Goal: Task Accomplishment & Management: Manage account settings

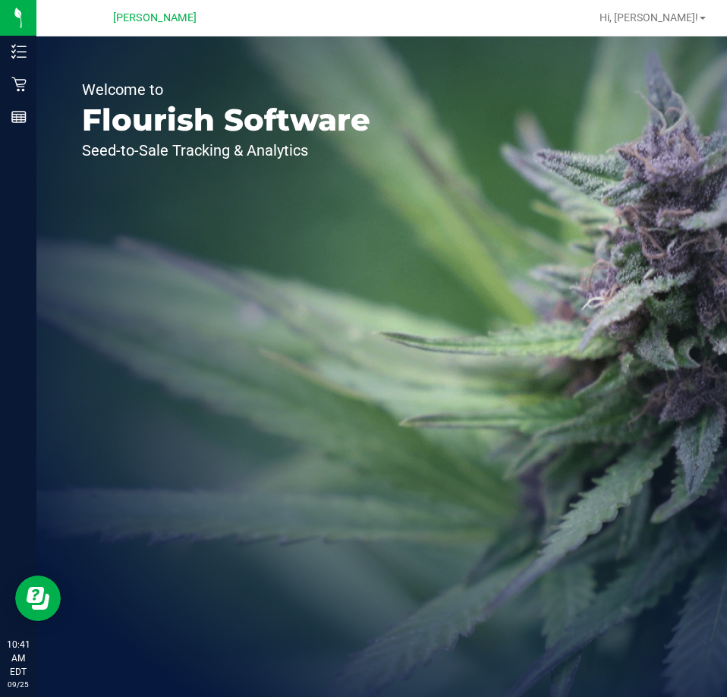
click at [670, 144] on div "Welcome to Flourish Software Seed-to-Sale Tracking & Analytics" at bounding box center [381, 366] width 691 height 660
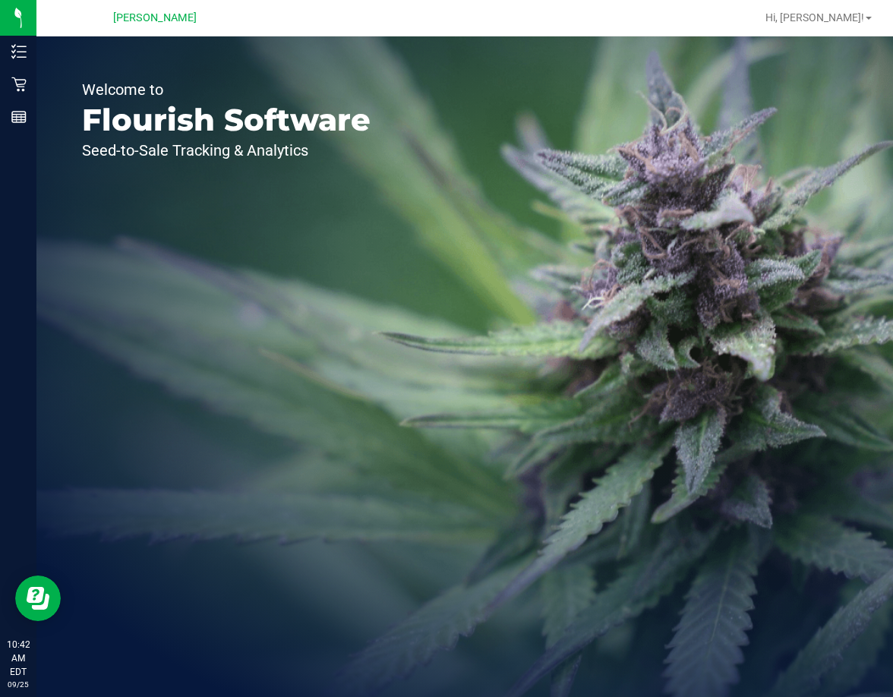
click at [338, 420] on div "Welcome to Flourish Software Seed-to-Sale Tracking & Analytics" at bounding box center [225, 366] width 379 height 660
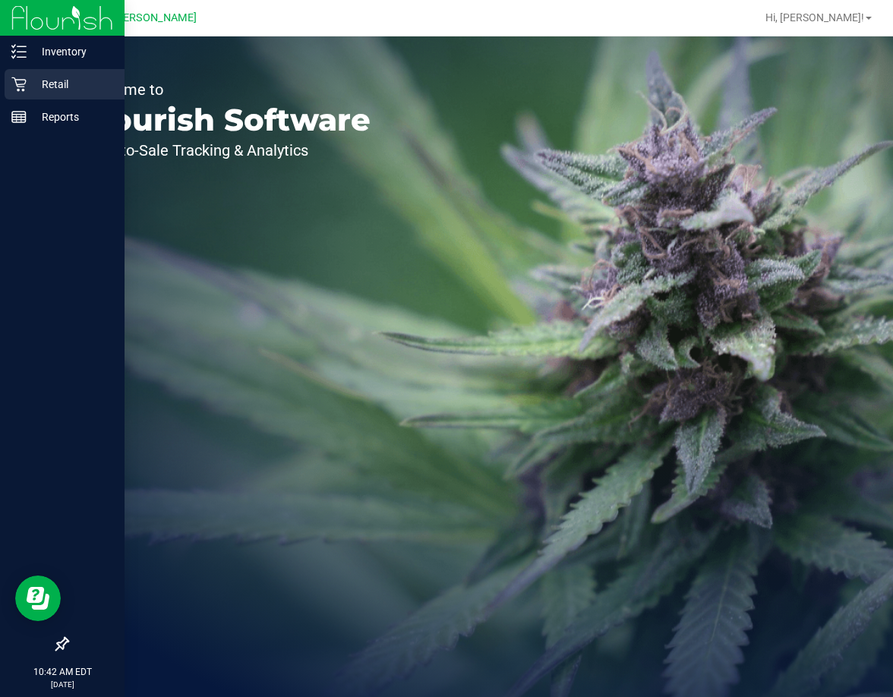
click at [17, 84] on icon at bounding box center [18, 84] width 14 height 14
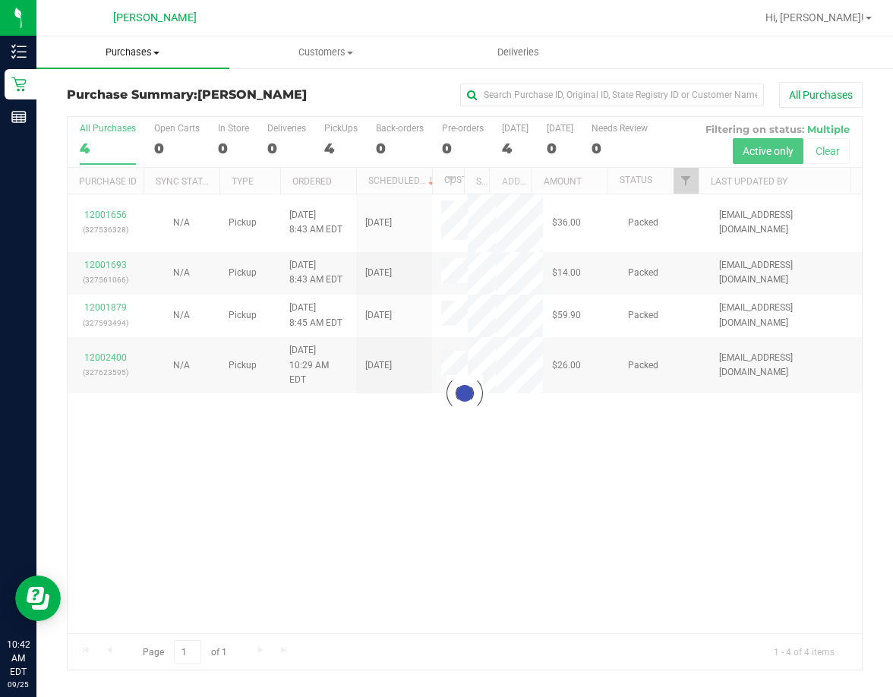
click at [99, 46] on span "Purchases" at bounding box center [132, 53] width 193 height 14
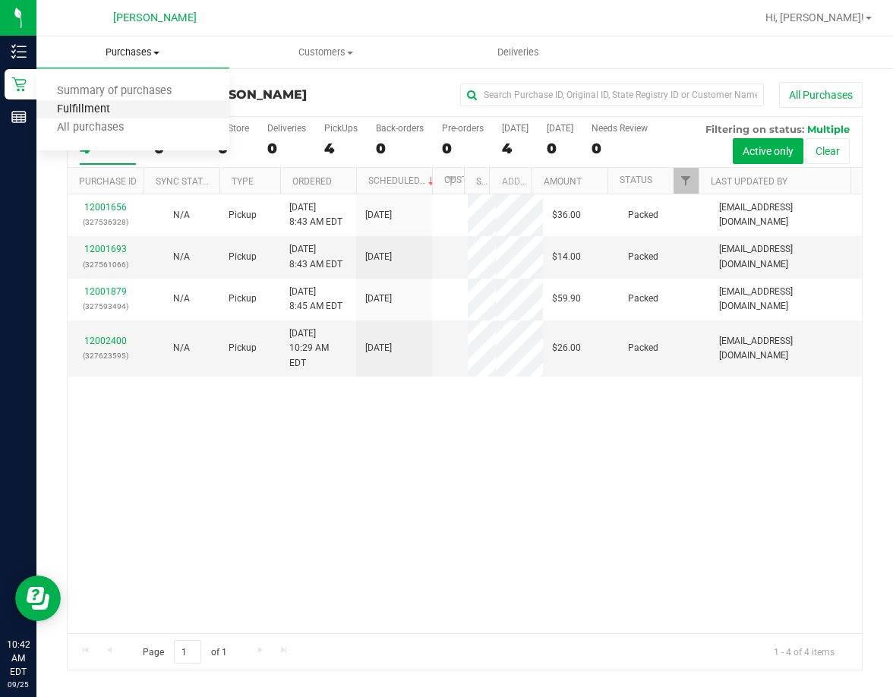
click at [97, 108] on span "Fulfillment" at bounding box center [83, 109] width 94 height 13
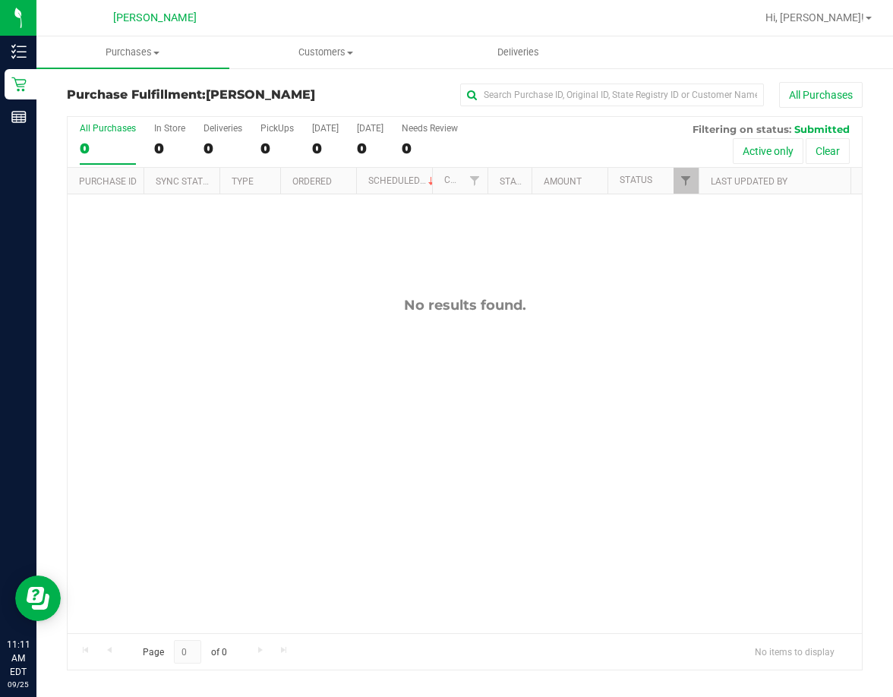
click at [17, 45] on icon at bounding box center [18, 51] width 15 height 15
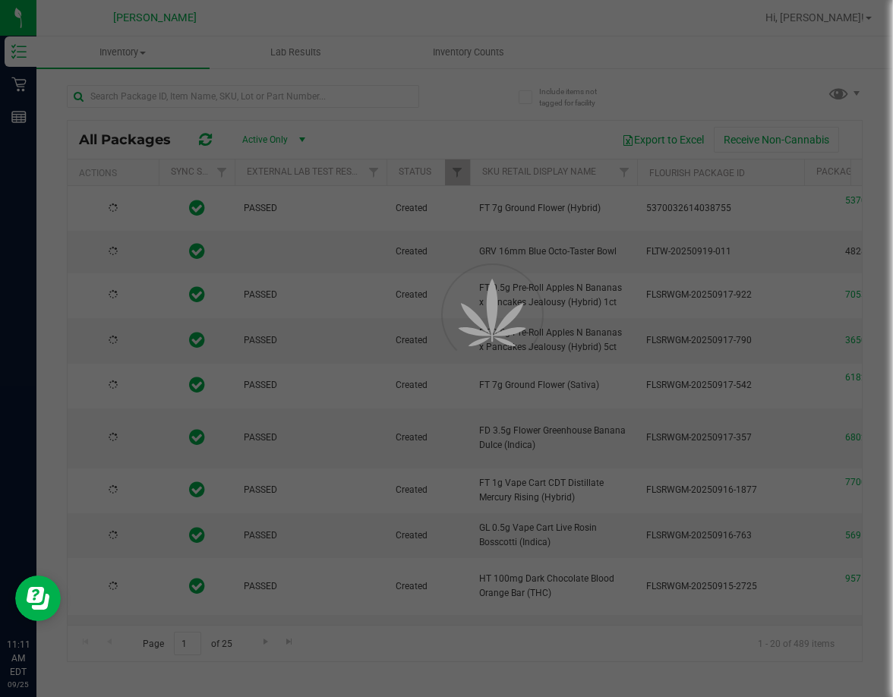
click at [376, 105] on div at bounding box center [446, 348] width 893 height 697
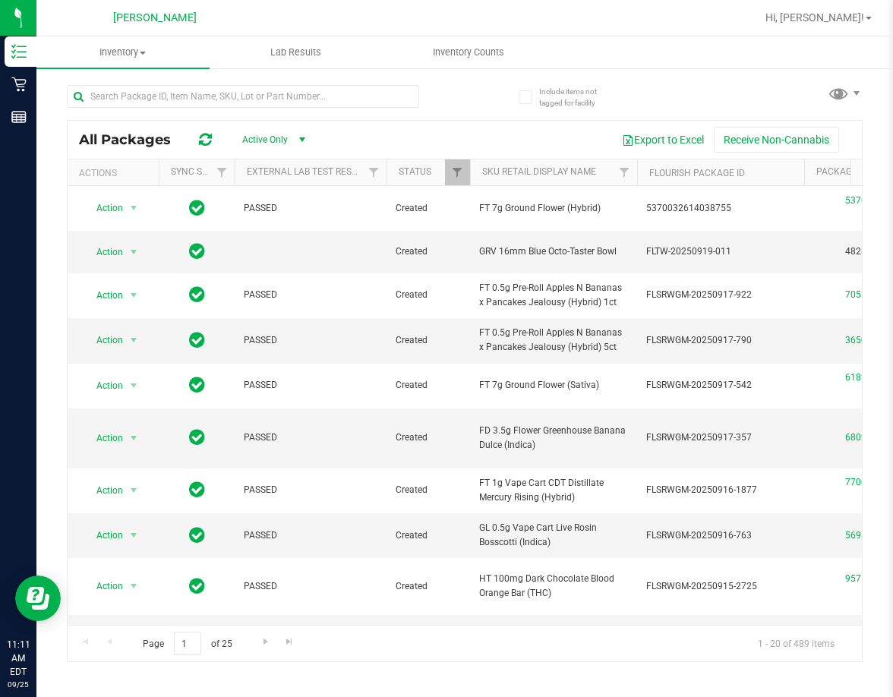
click at [366, 122] on div "All Packages Active Only Active Only Lab Samples Locked All External Internal E…" at bounding box center [465, 140] width 794 height 38
click at [390, 96] on input "text" at bounding box center [243, 96] width 352 height 23
type input "white hot"
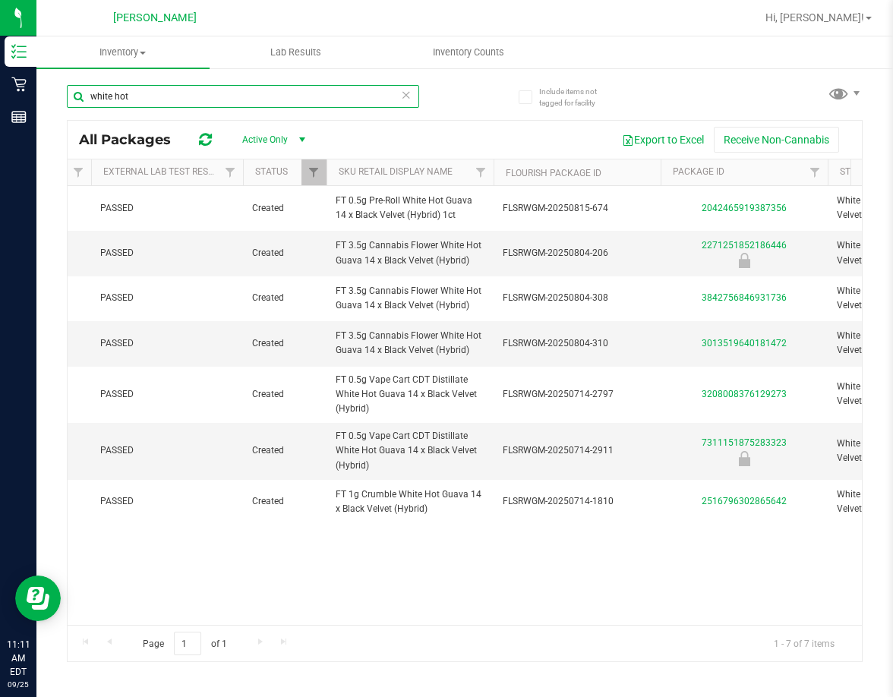
scroll to position [0, 132]
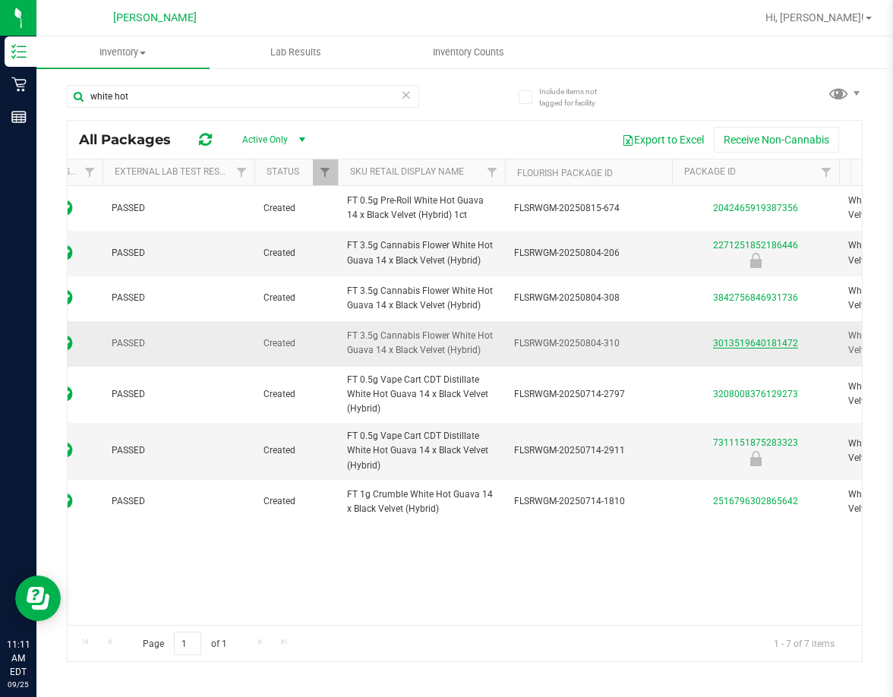
click at [726, 346] on link "3013519640181472" at bounding box center [755, 343] width 85 height 11
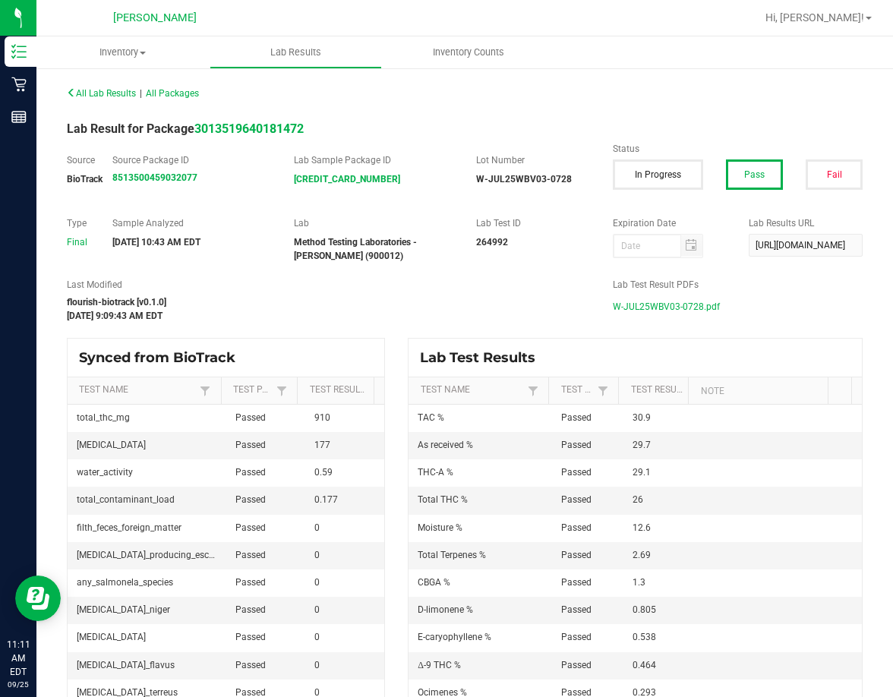
click at [682, 313] on span "W-JUL25WBV03-0728.pdf" at bounding box center [665, 306] width 107 height 23
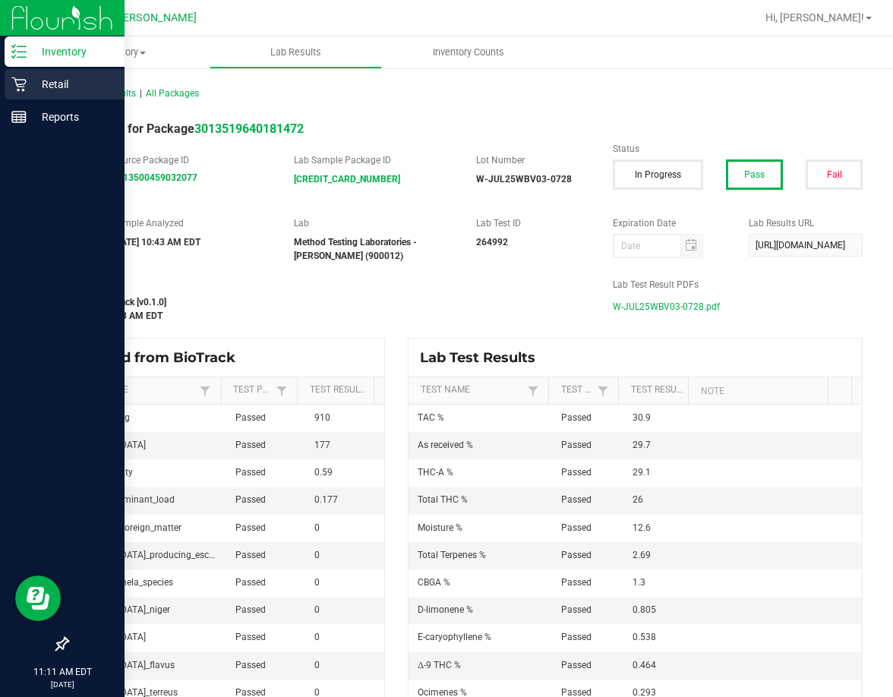
click at [26, 91] on icon at bounding box center [18, 84] width 15 height 15
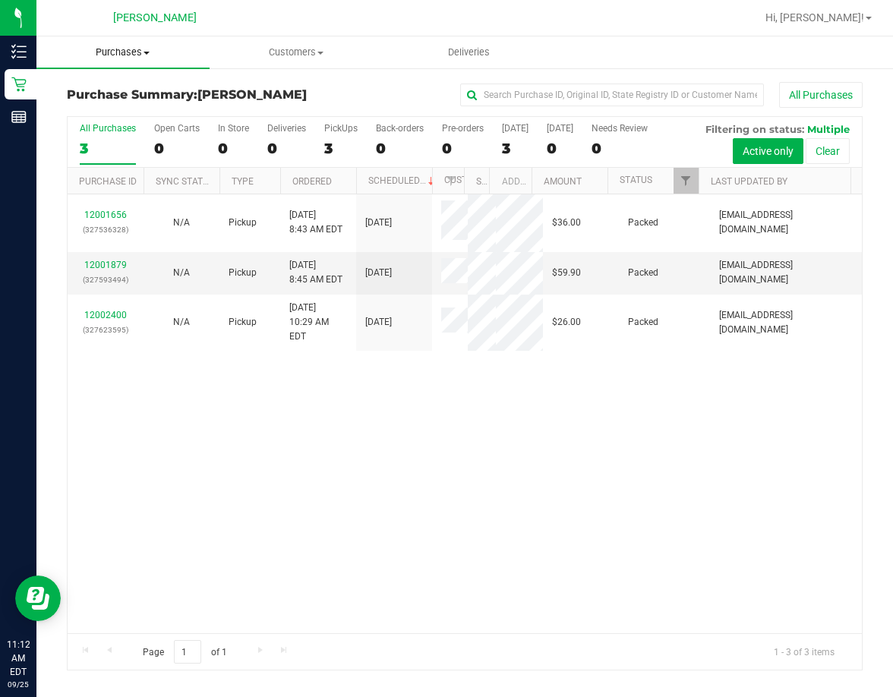
click at [131, 52] on span "Purchases" at bounding box center [122, 53] width 173 height 14
click at [134, 108] on li "Fulfillment" at bounding box center [122, 110] width 173 height 18
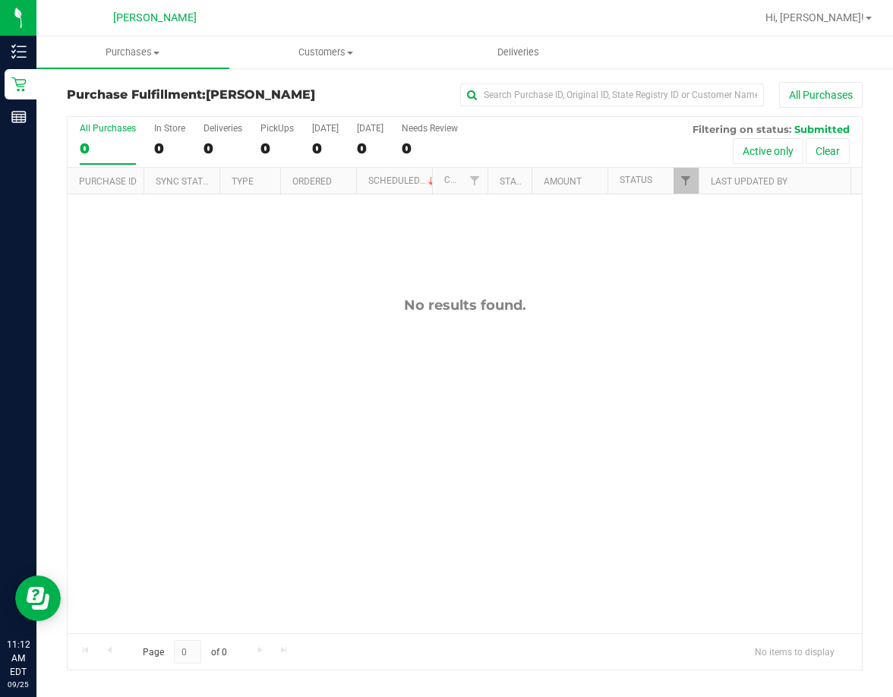
click at [293, 320] on div "No results found." at bounding box center [465, 464] width 794 height 541
click at [24, 52] on line at bounding box center [21, 52] width 8 height 0
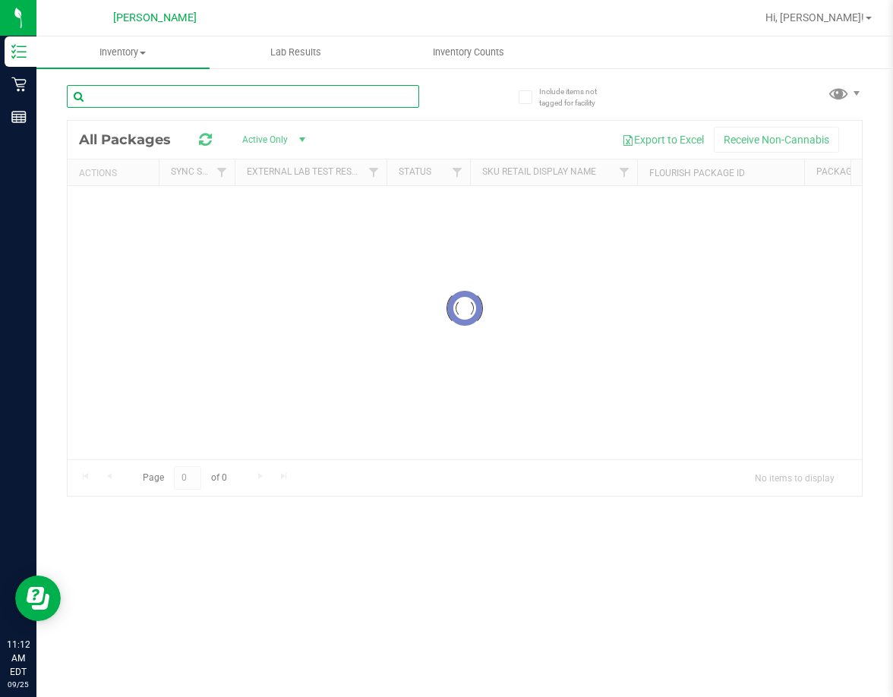
click at [236, 93] on input "text" at bounding box center [243, 96] width 352 height 23
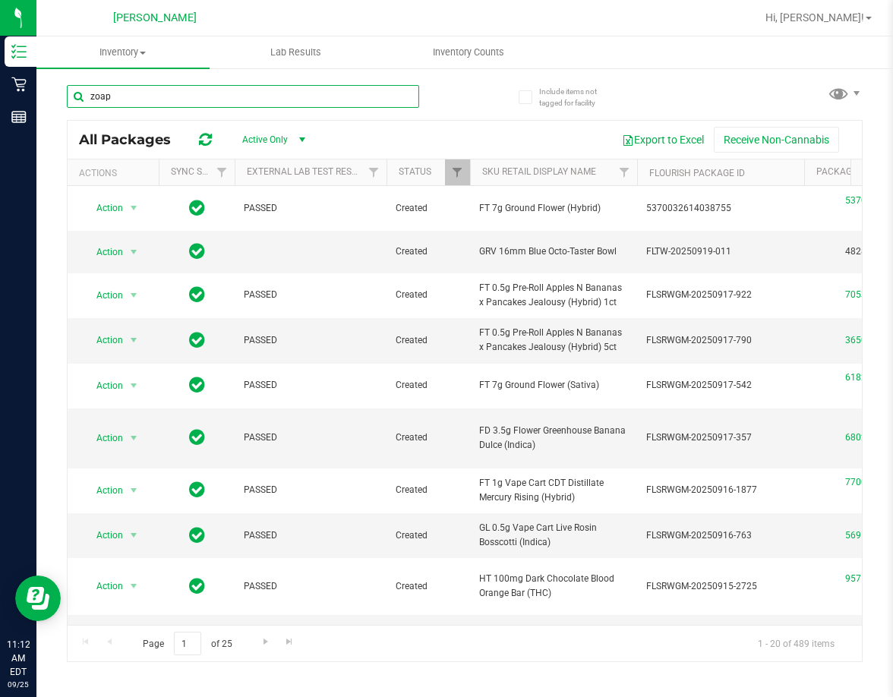
type input "zoap"
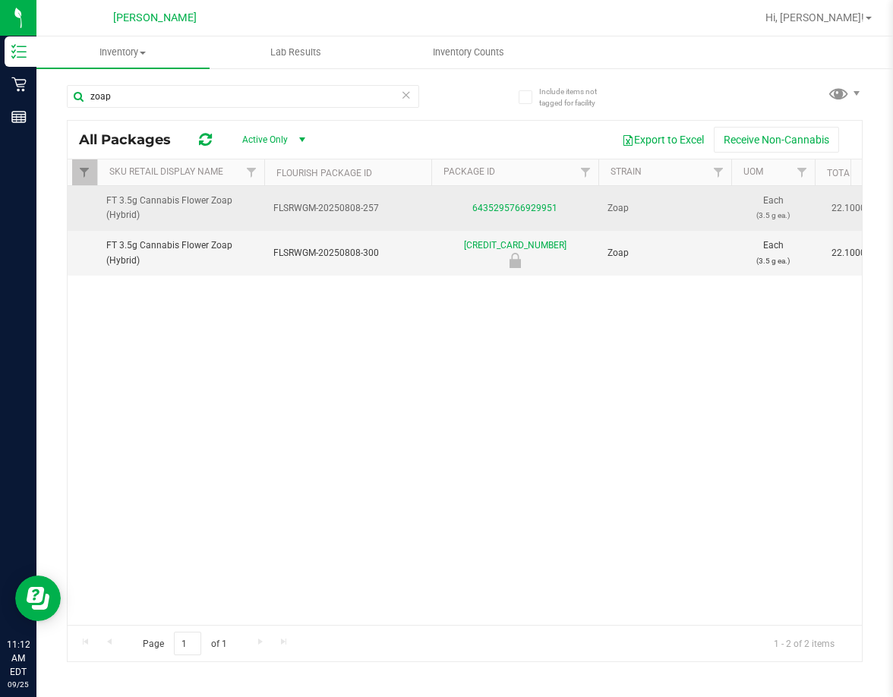
click at [502, 198] on td "6435295766929951" at bounding box center [514, 208] width 167 height 45
click at [502, 209] on link "6435295766929951" at bounding box center [514, 208] width 85 height 11
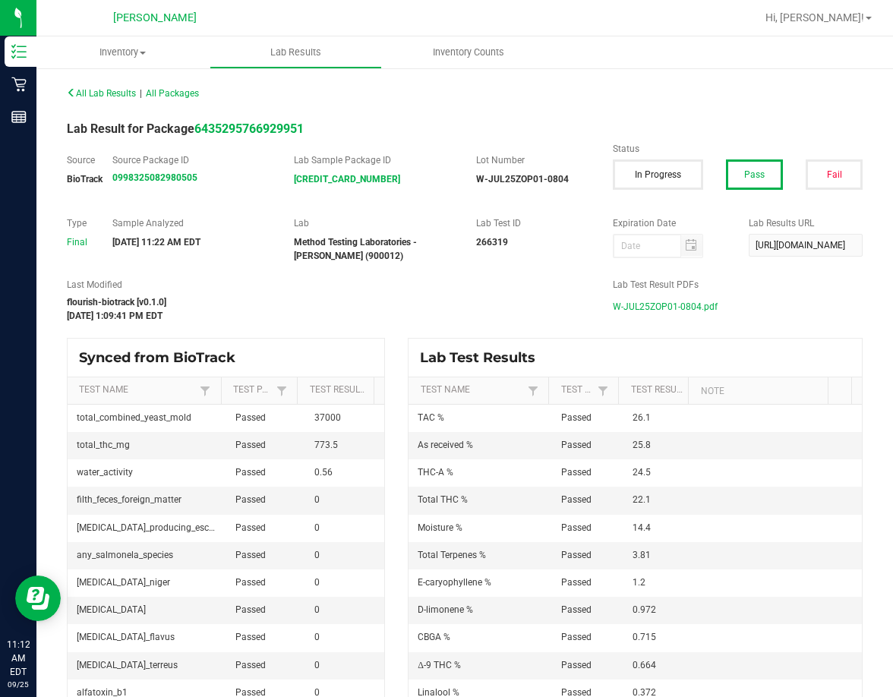
click at [620, 305] on span "W-JUL25ZOP01-0804.pdf" at bounding box center [664, 306] width 105 height 23
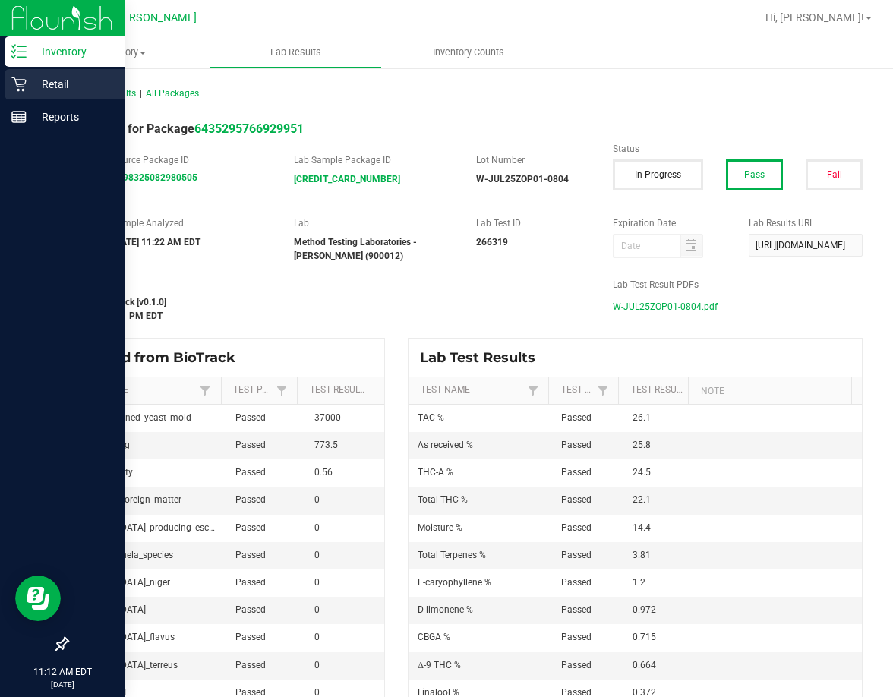
click at [8, 81] on div "Retail" at bounding box center [65, 84] width 120 height 30
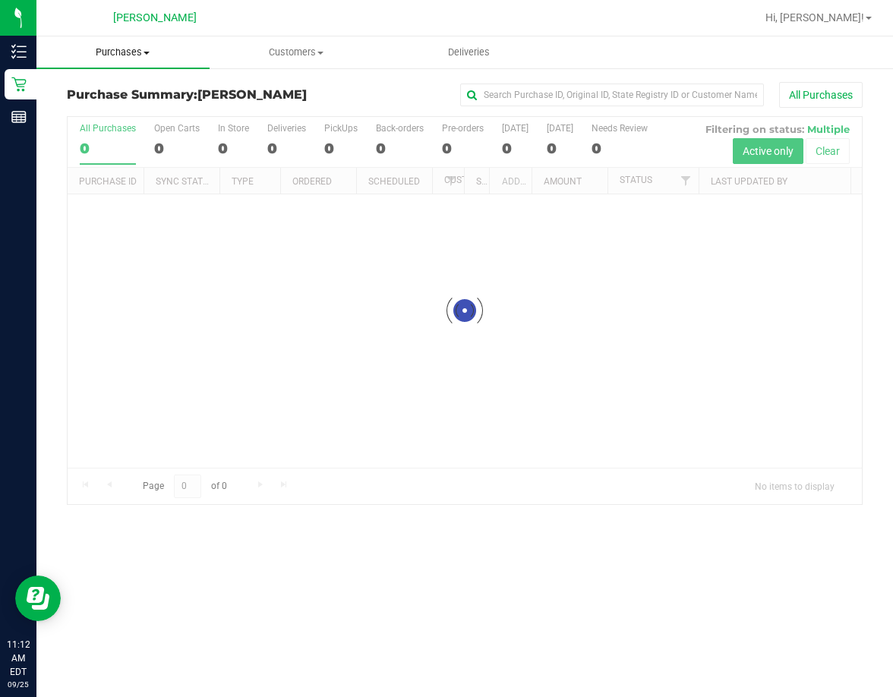
click at [130, 52] on span "Purchases" at bounding box center [122, 53] width 173 height 14
click at [103, 108] on span "Fulfillment" at bounding box center [83, 109] width 94 height 13
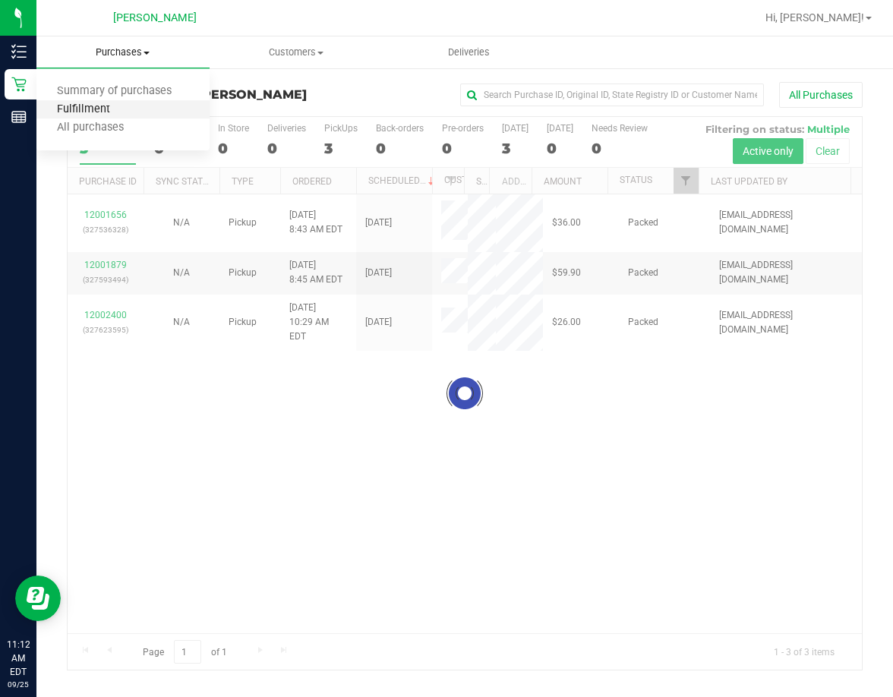
click at [103, 108] on span "Fulfillment" at bounding box center [83, 109] width 94 height 13
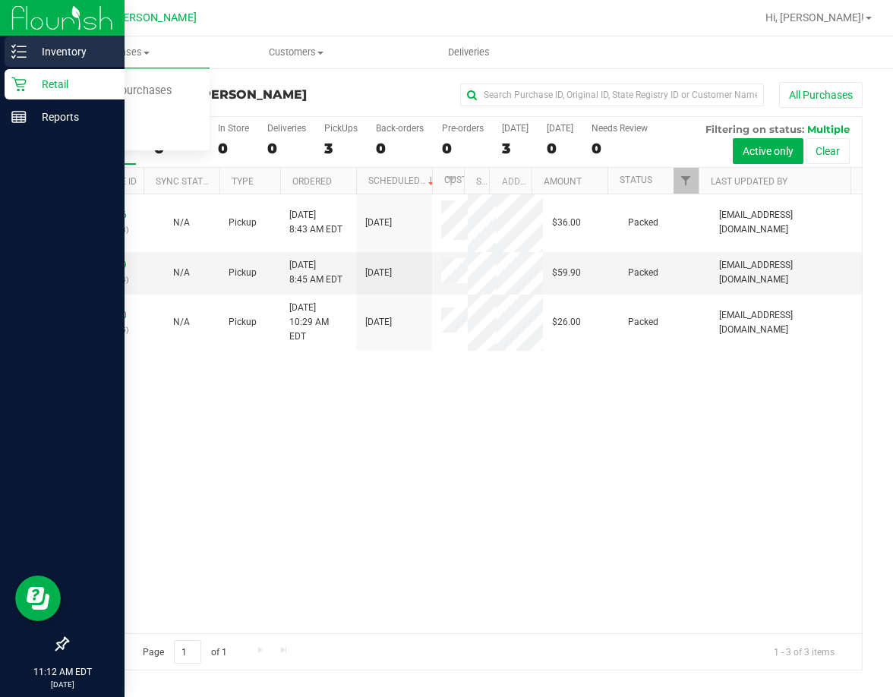
click at [31, 58] on p "Inventory" at bounding box center [72, 52] width 91 height 18
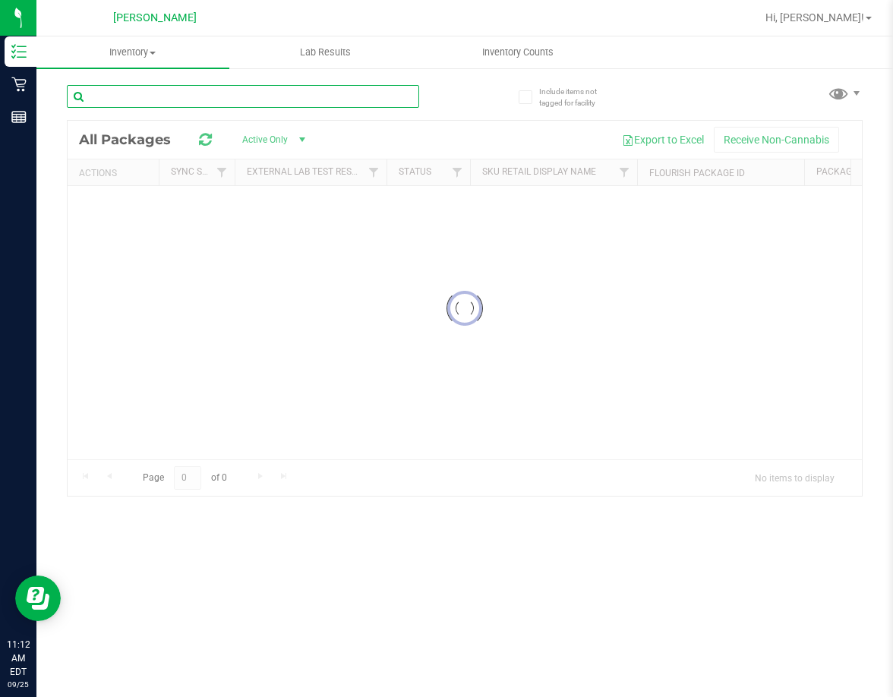
click at [207, 91] on input "text" at bounding box center [243, 96] width 352 height 23
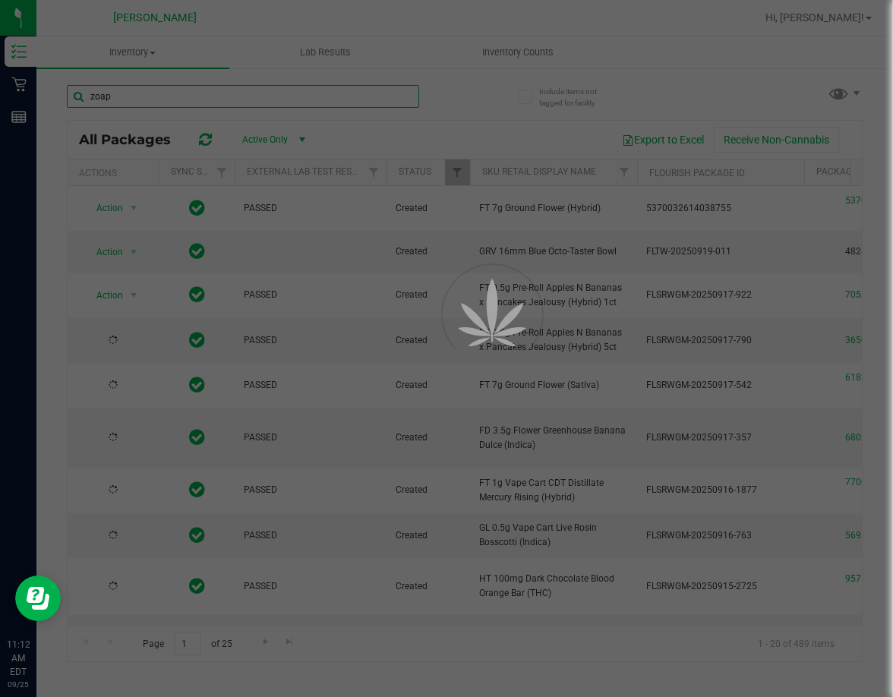
type input "zoap"
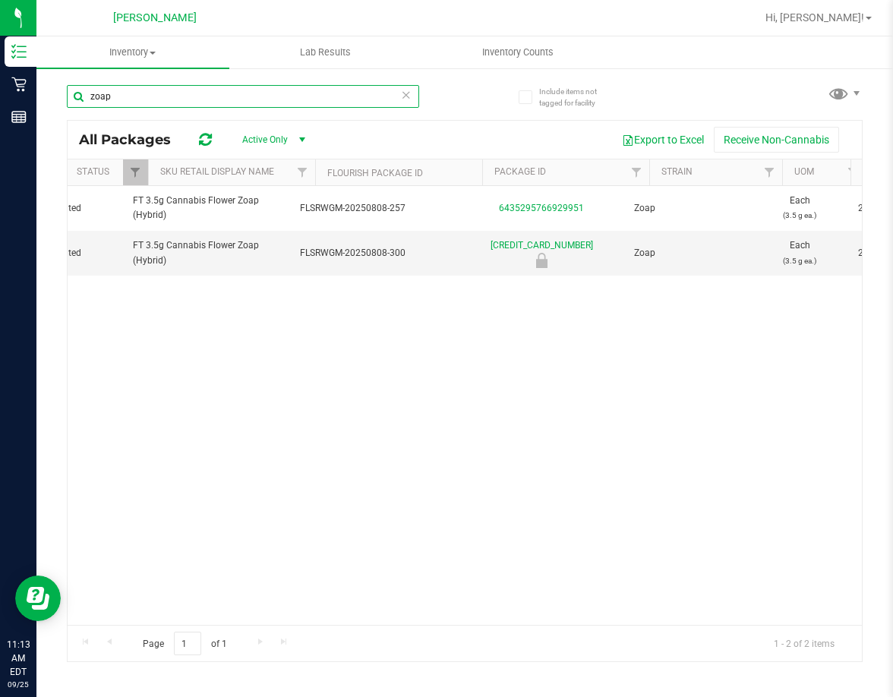
scroll to position [0, 346]
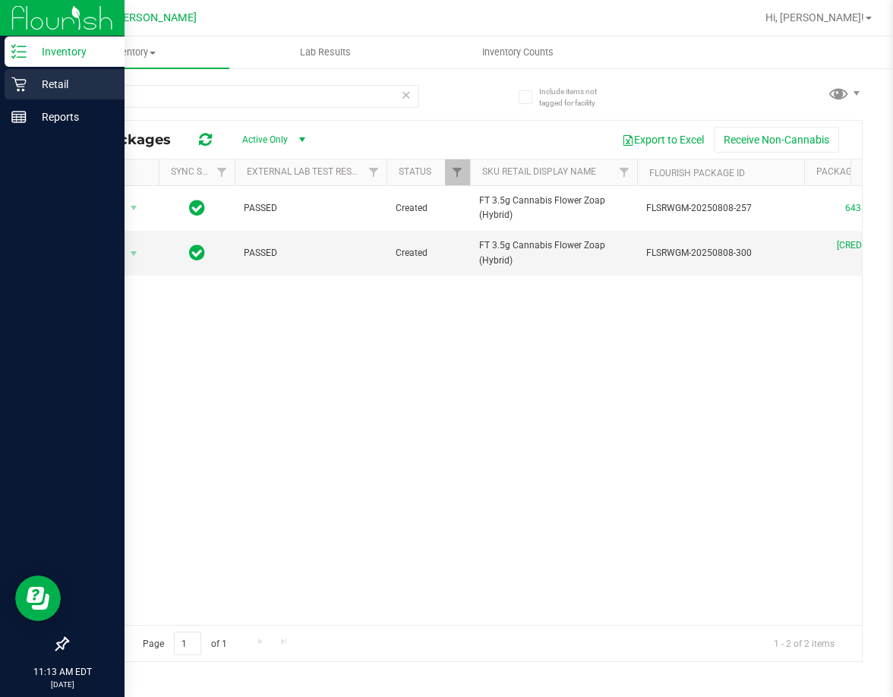
click at [85, 80] on p "Retail" at bounding box center [72, 84] width 91 height 18
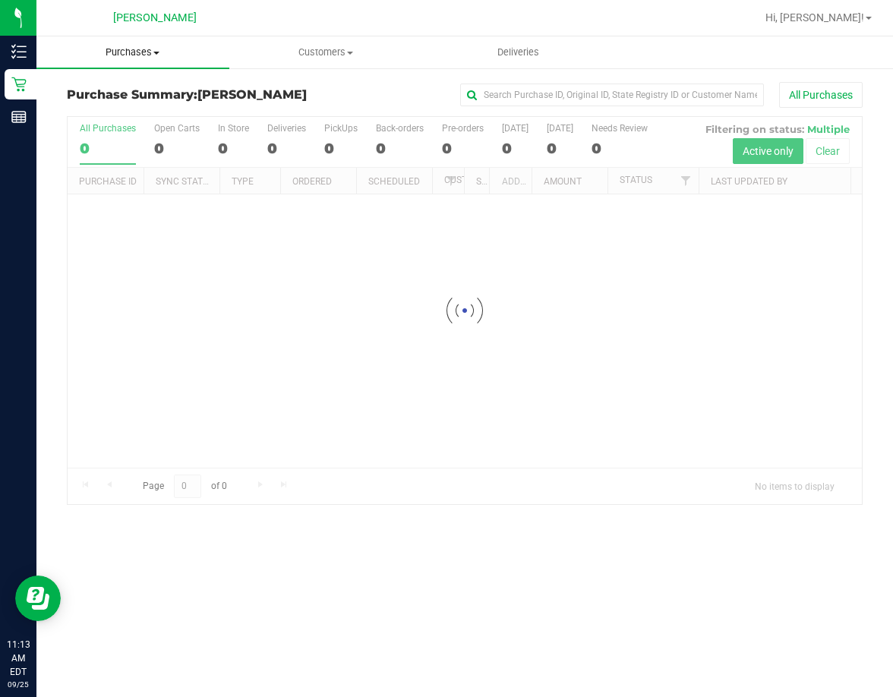
click at [140, 54] on span "Purchases" at bounding box center [132, 53] width 193 height 14
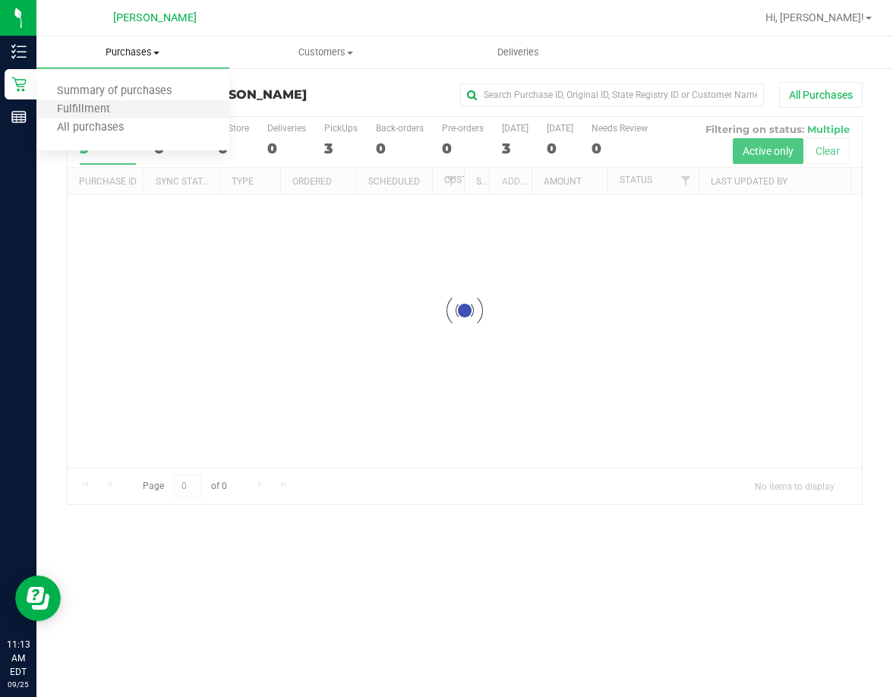
click at [132, 112] on li "Fulfillment" at bounding box center [132, 110] width 193 height 18
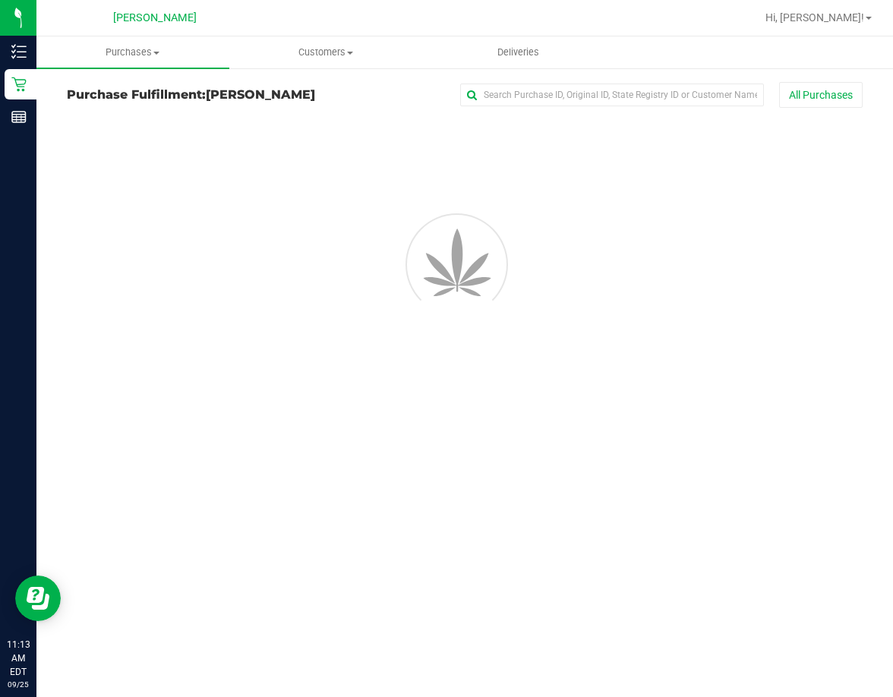
click at [132, 112] on div "Purchase Fulfillment: [PERSON_NAME] All Purchases" at bounding box center [464, 98] width 795 height 33
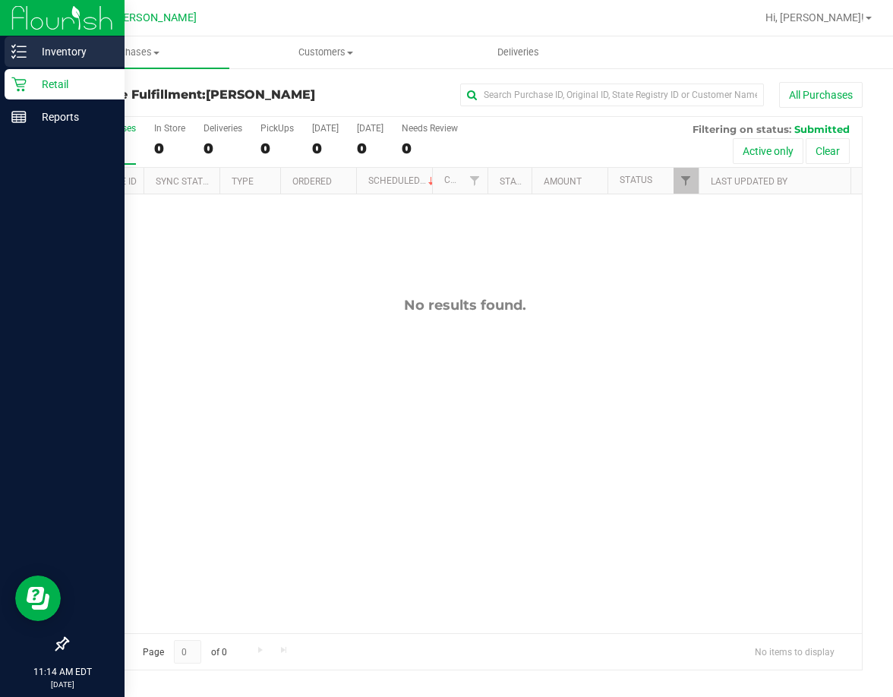
click at [11, 55] on icon at bounding box center [18, 51] width 15 height 15
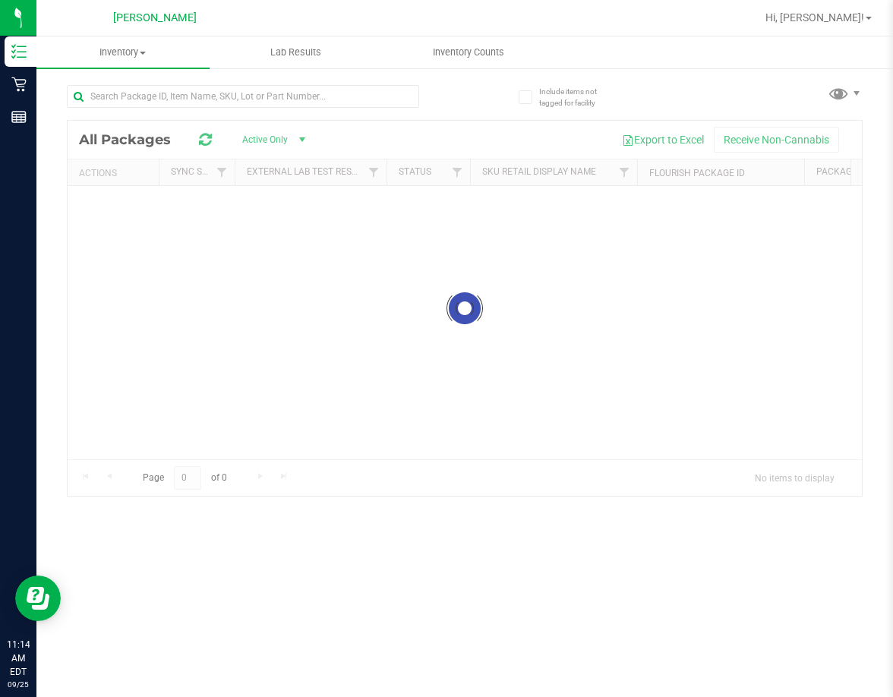
click at [263, 143] on div at bounding box center [465, 308] width 794 height 375
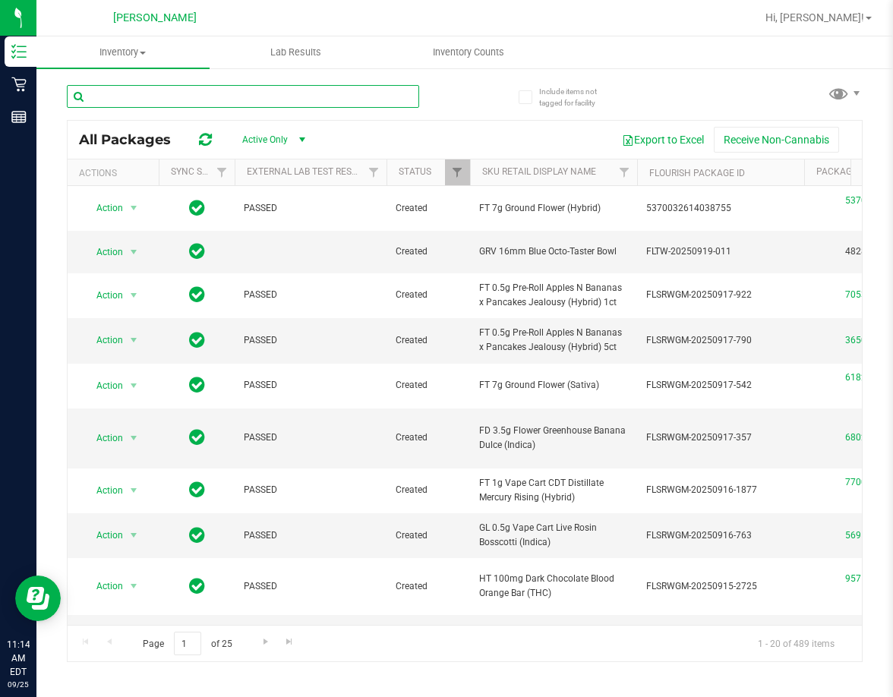
click at [364, 87] on input "text" at bounding box center [243, 96] width 352 height 23
type input "tropical mix"
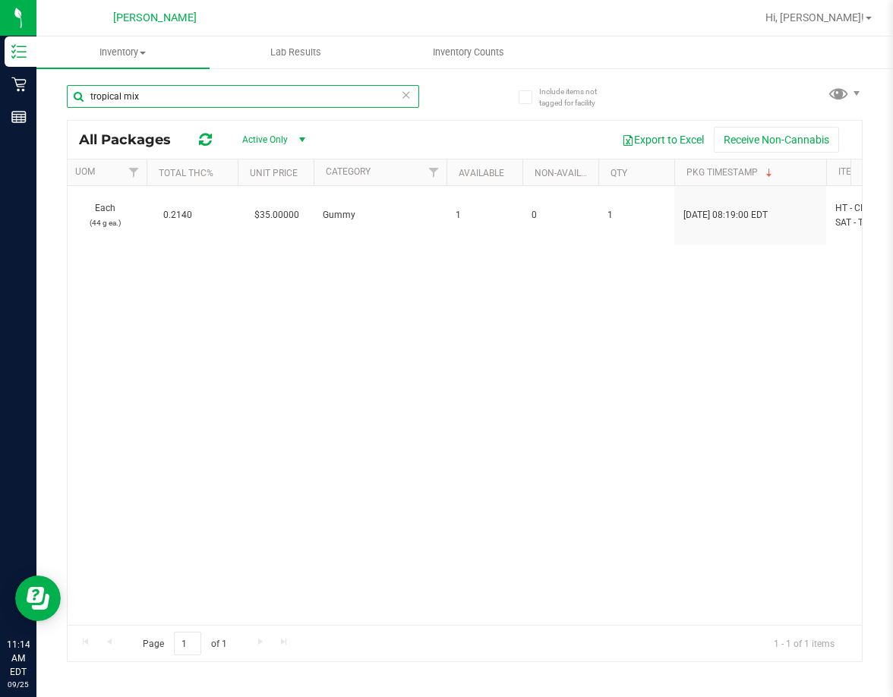
scroll to position [0, 1006]
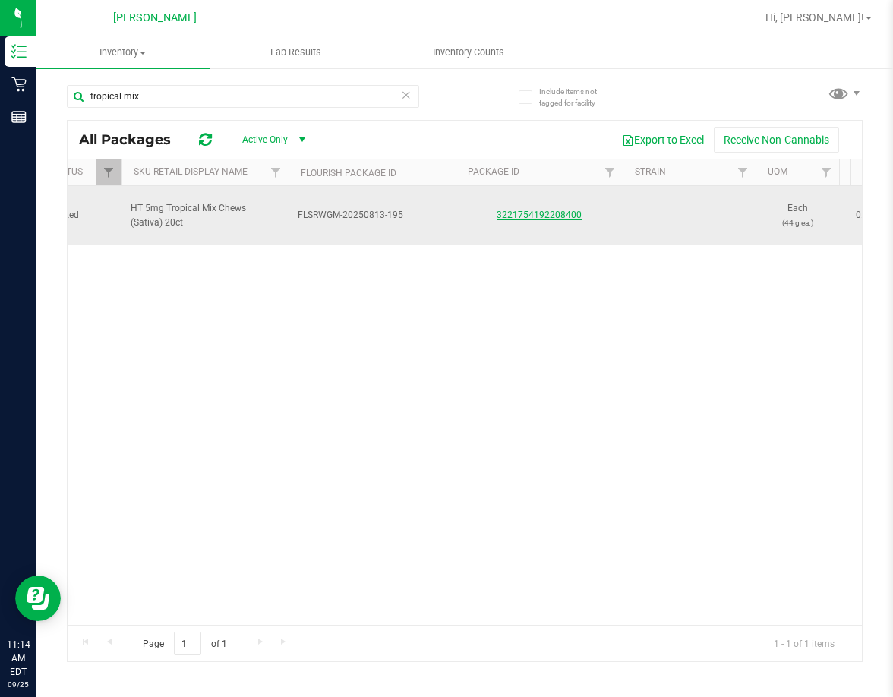
click at [505, 219] on link "3221754192208400" at bounding box center [538, 214] width 85 height 11
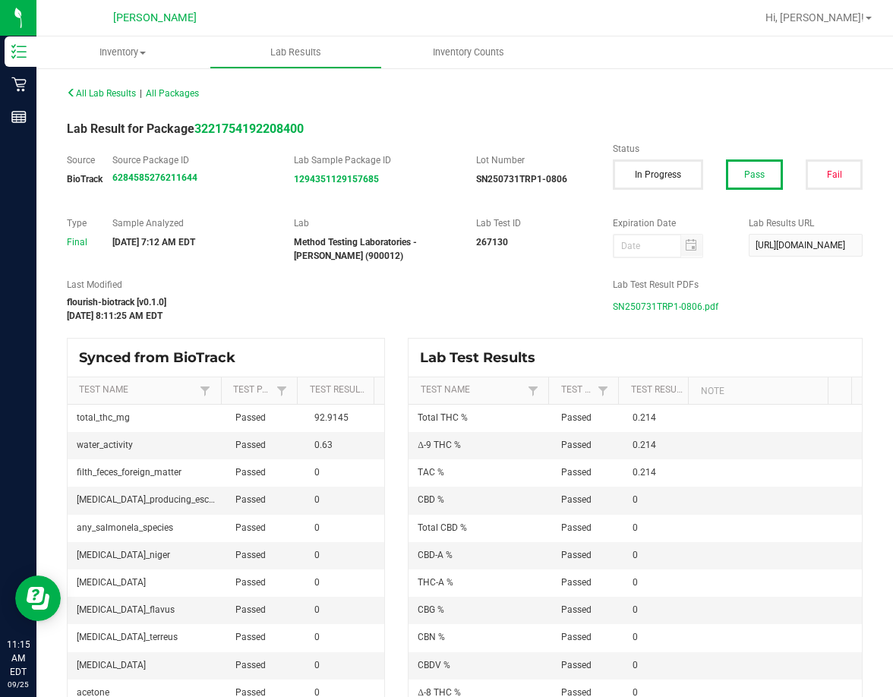
click at [615, 311] on span "SN250731TRP1-0806.pdf" at bounding box center [664, 306] width 105 height 23
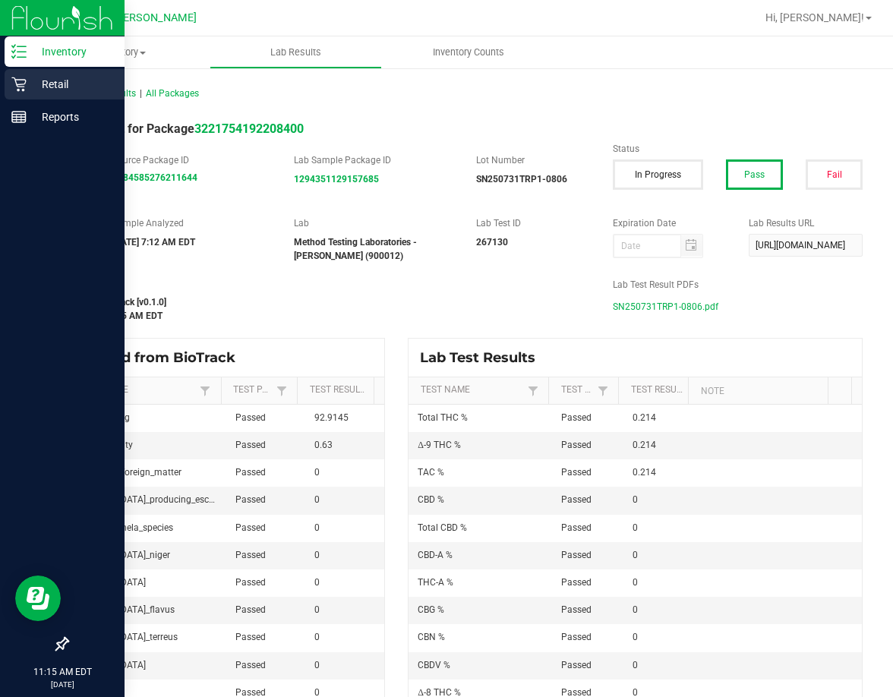
click at [24, 92] on div "Retail" at bounding box center [65, 84] width 120 height 30
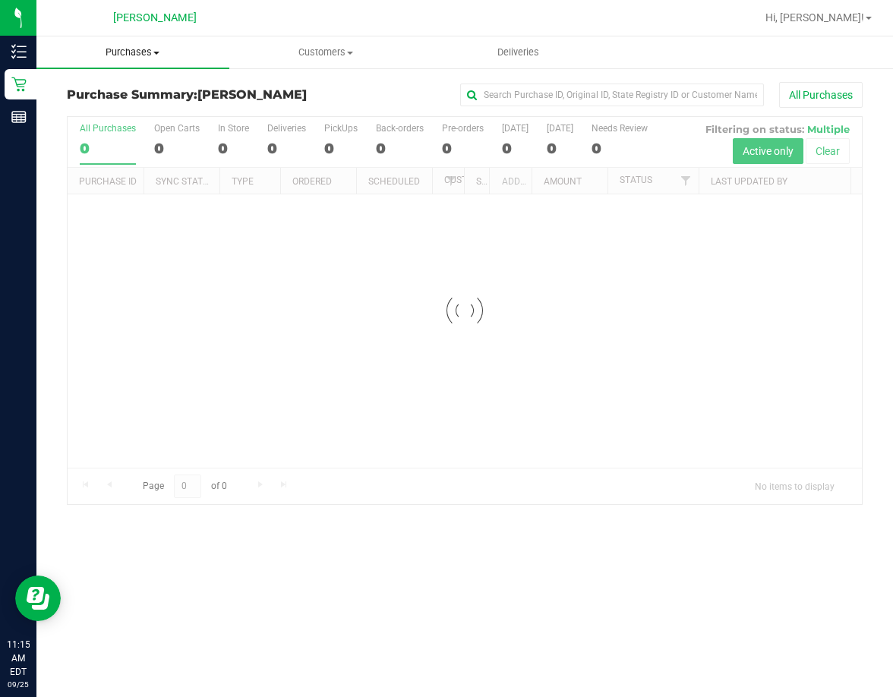
click at [124, 57] on span "Purchases" at bounding box center [132, 53] width 193 height 14
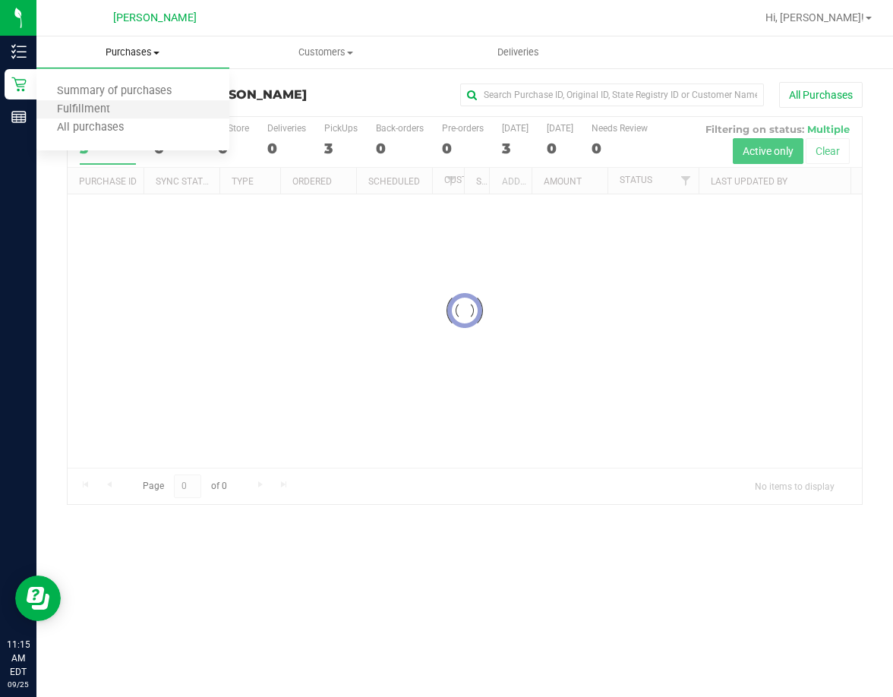
click at [134, 114] on li "Fulfillment" at bounding box center [132, 110] width 193 height 18
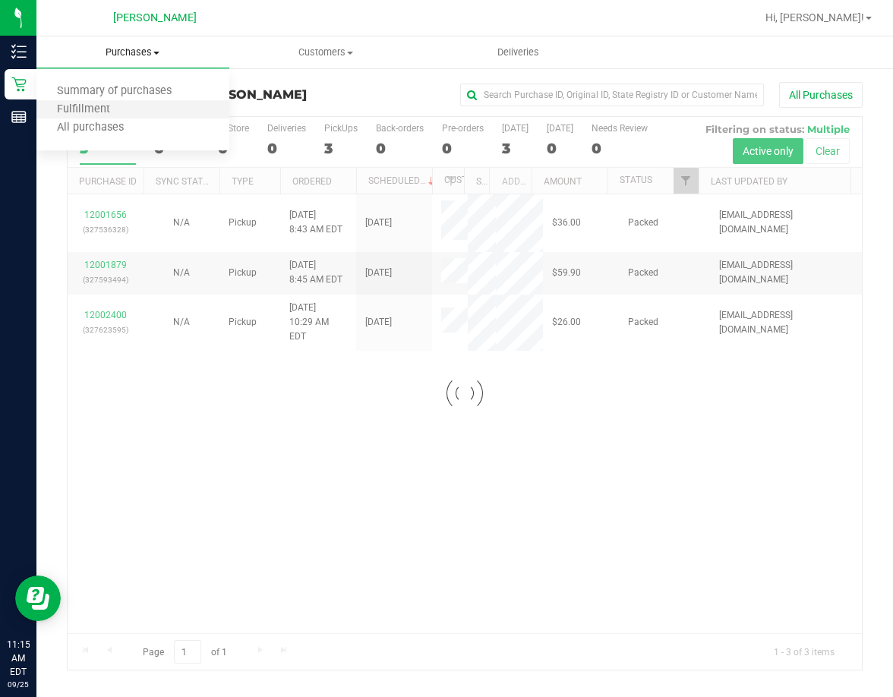
click at [134, 114] on li "Fulfillment" at bounding box center [132, 110] width 193 height 18
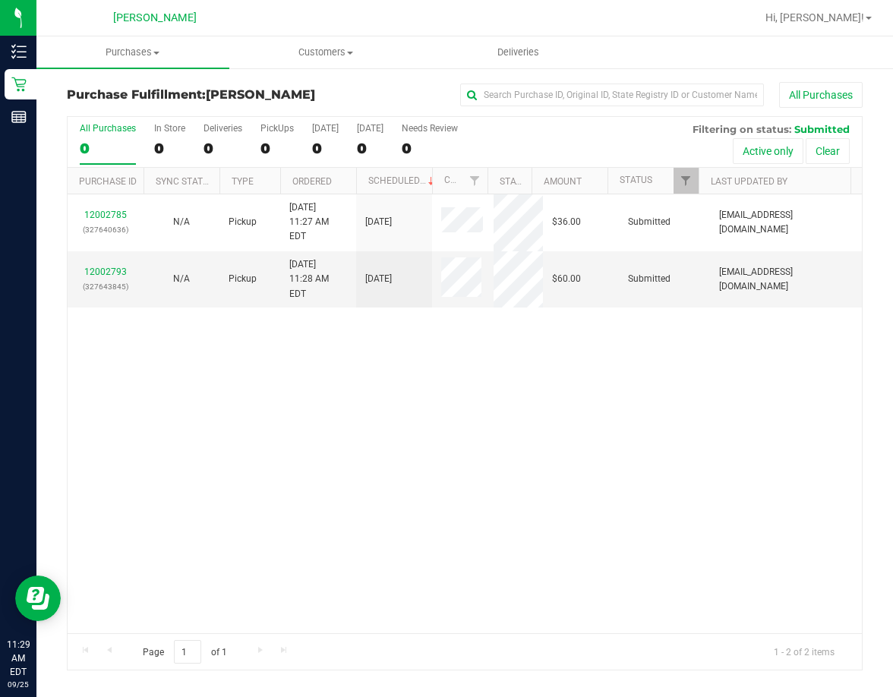
click at [233, 428] on div "12002785 (327640636) N/A Pickup [DATE] 11:27 AM EDT 9/25/2025 $36.00 Submitted …" at bounding box center [465, 413] width 794 height 439
click at [313, 471] on div "12002785 (327640636) N/A Pickup [DATE] 11:34 AM EDT 9/25/2025 $36.00 Submitted …" at bounding box center [465, 413] width 794 height 439
click at [109, 209] on link "12002785" at bounding box center [105, 214] width 43 height 11
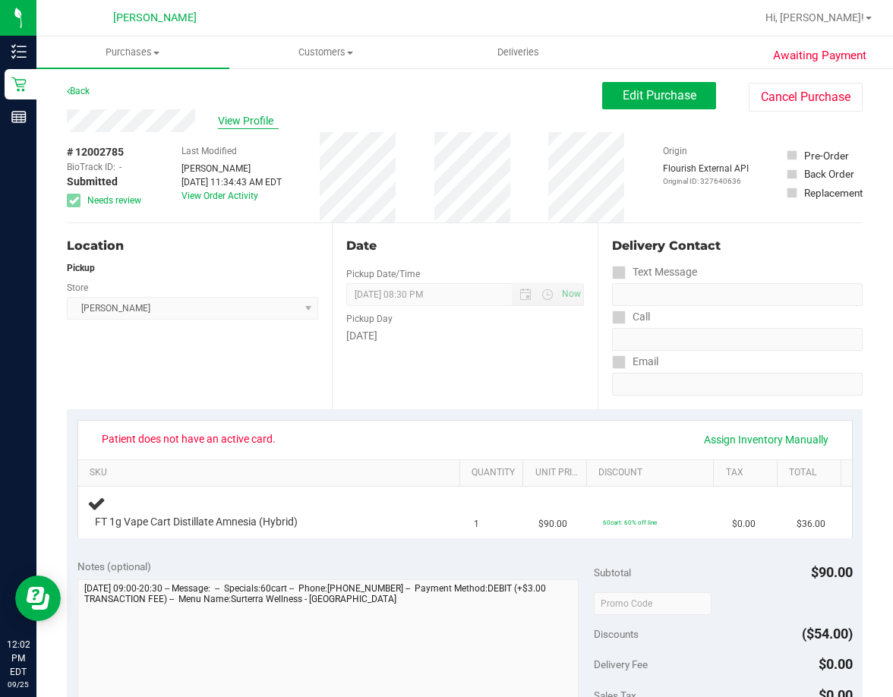
click at [226, 122] on span "View Profile" at bounding box center [248, 121] width 61 height 16
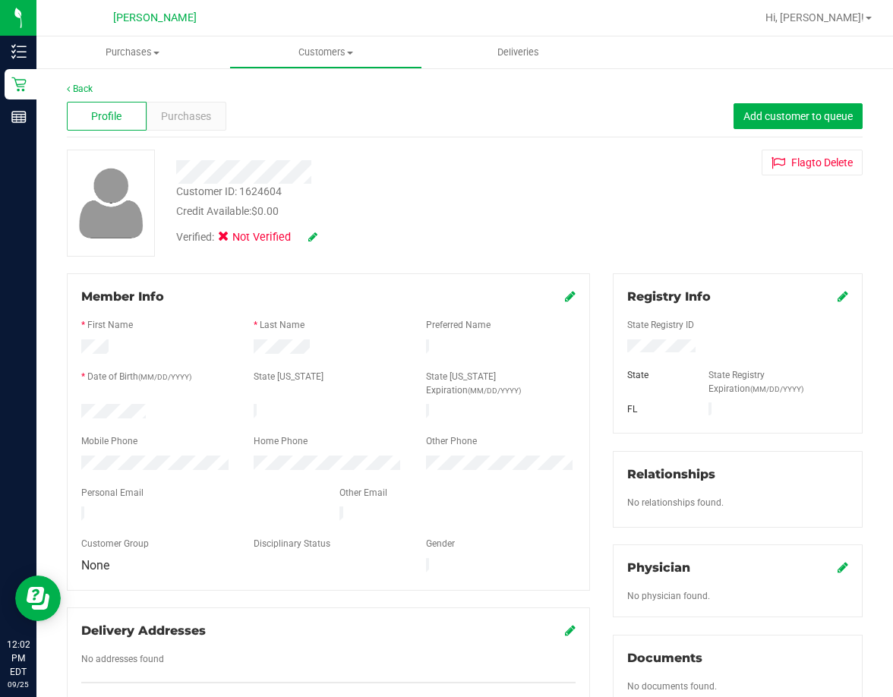
scroll to position [76, 0]
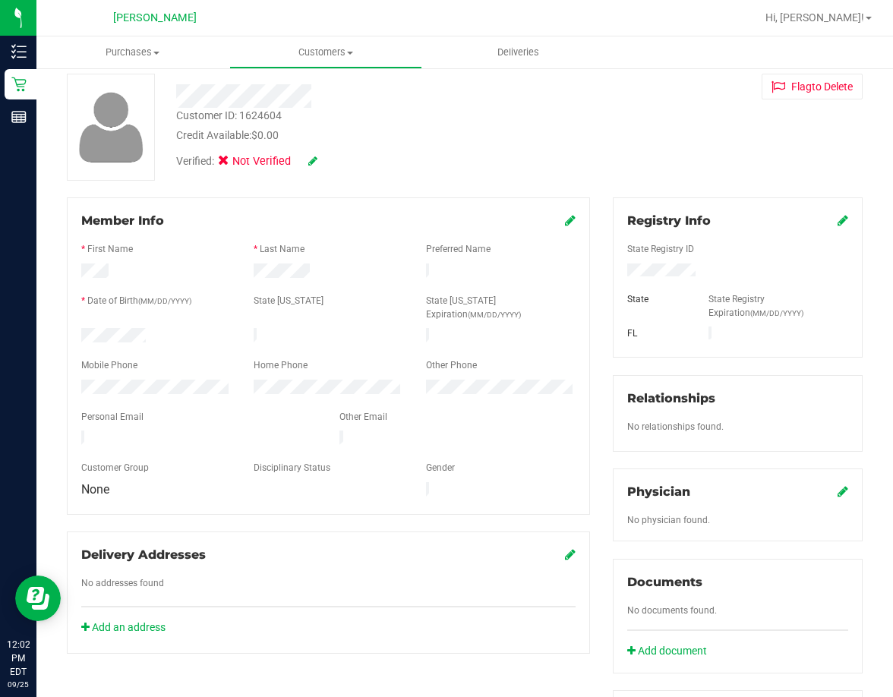
click at [726, 221] on icon at bounding box center [842, 220] width 11 height 12
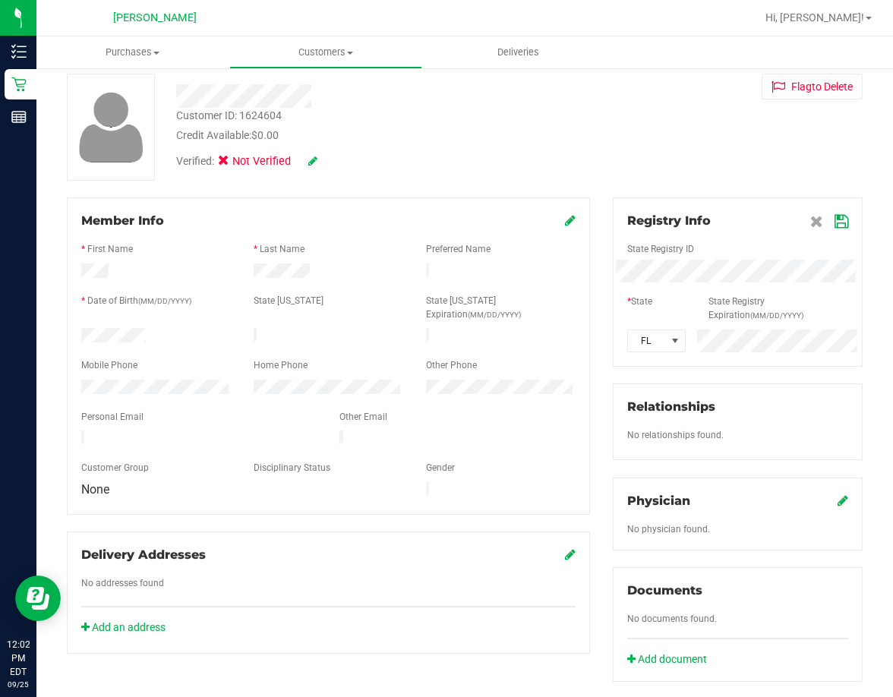
click at [570, 285] on div "Member Info * First Name * Last Name Preferred Name * Date of Birth (MM/DD/YYYY…" at bounding box center [464, 595] width 818 height 796
click at [726, 219] on span at bounding box center [829, 221] width 38 height 18
click at [726, 219] on icon at bounding box center [841, 222] width 14 height 12
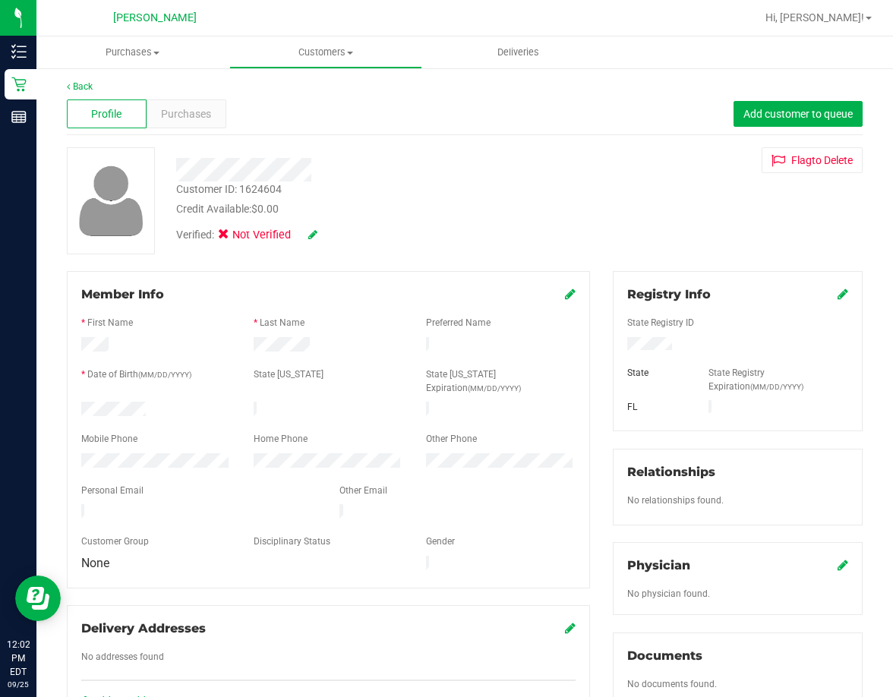
scroll to position [0, 0]
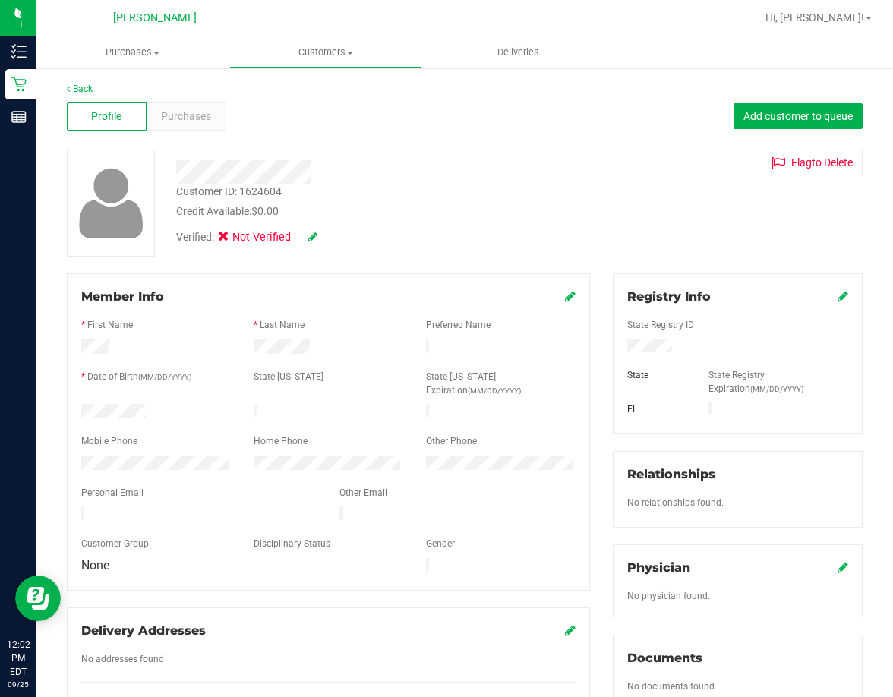
click at [315, 235] on icon at bounding box center [312, 236] width 9 height 11
click at [231, 239] on icon at bounding box center [228, 239] width 10 height 0
click at [0, 0] on input "Medical" at bounding box center [0, 0] width 0 height 0
click at [329, 235] on icon at bounding box center [333, 237] width 12 height 11
